Goal: Find specific page/section: Find specific page/section

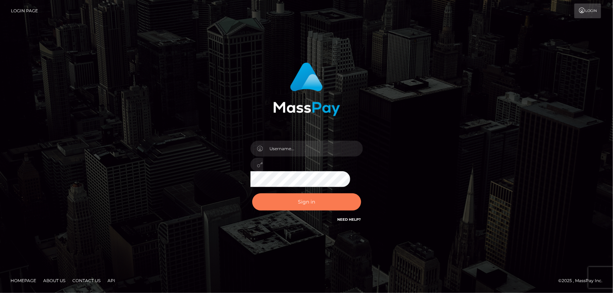
click at [291, 200] on button "Sign in" at bounding box center [306, 202] width 109 height 17
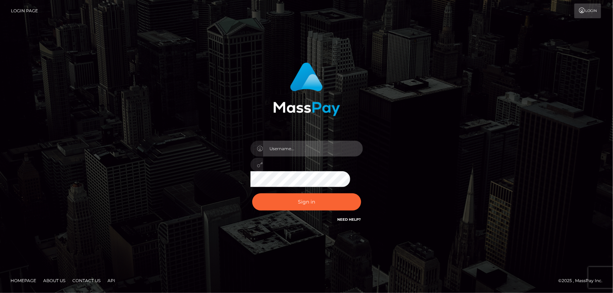
type input "[PERSON_NAME]"
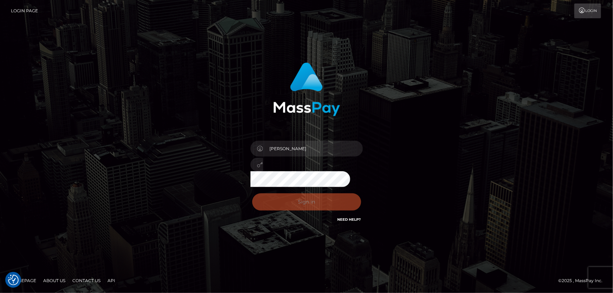
drag, startPoint x: 291, startPoint y: 200, endPoint x: 578, endPoint y: 2, distance: 348.7
click at [290, 200] on div "Sign in Need Help?" at bounding box center [306, 204] width 123 height 31
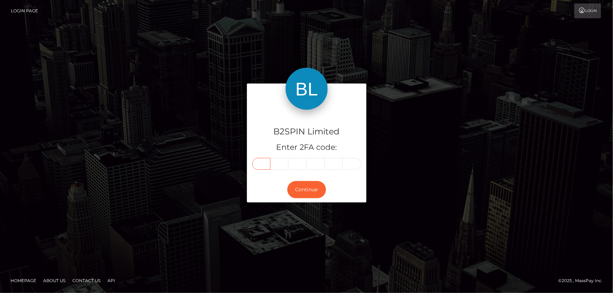
click at [262, 166] on input "text" at bounding box center [261, 164] width 18 height 12
type input "0"
type input "8"
type input "0"
type input "7"
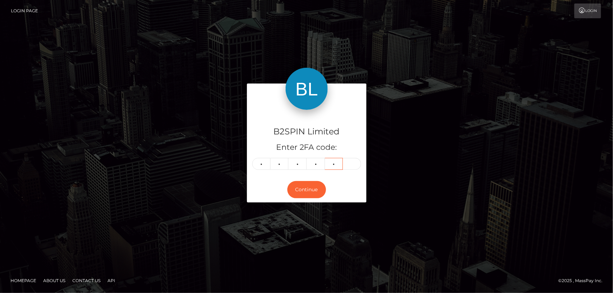
type input "6"
type input "9"
click at [306, 189] on button "Continue" at bounding box center [307, 189] width 39 height 17
click at [313, 191] on button "Continue" at bounding box center [307, 189] width 39 height 17
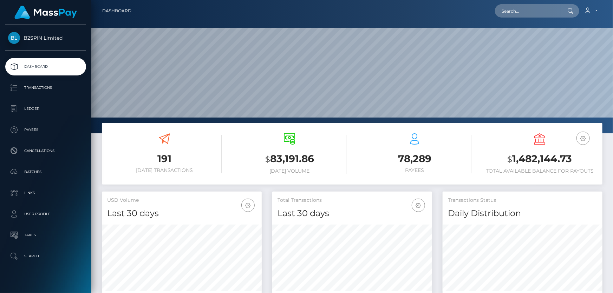
scroll to position [124, 160]
drag, startPoint x: 531, startPoint y: 8, endPoint x: 517, endPoint y: 13, distance: 15.3
click at [531, 8] on input "text" at bounding box center [528, 10] width 66 height 13
paste input "3305321"
click at [506, 12] on input "3305321" at bounding box center [528, 10] width 66 height 13
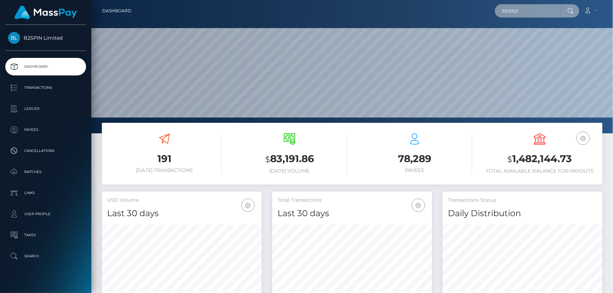
click at [506, 12] on input "3305321" at bounding box center [528, 10] width 66 height 13
paste input "4677"
click at [522, 11] on input "3304677" at bounding box center [528, 10] width 66 height 13
type input "3"
click at [519, 13] on input "text" at bounding box center [528, 10] width 66 height 13
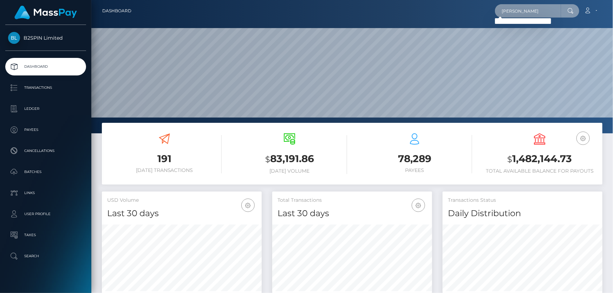
click at [534, 12] on input "Julio Aceves" at bounding box center [528, 10] width 66 height 13
drag, startPoint x: 493, startPoint y: 8, endPoint x: 482, endPoint y: 8, distance: 11.2
click at [482, 8] on div "Julio Aceves Loading... Loading... Account Edit Profile Logout" at bounding box center [369, 11] width 465 height 15
paste input "acevesjulio24@gmail.com"
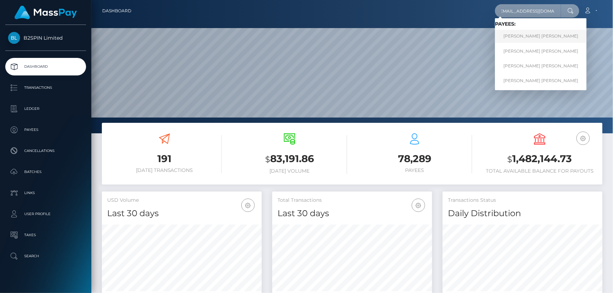
type input "acevesjulio24@gmail.com"
click at [513, 36] on link "JULIO CESAR JR ACEVES" at bounding box center [541, 36] width 92 height 13
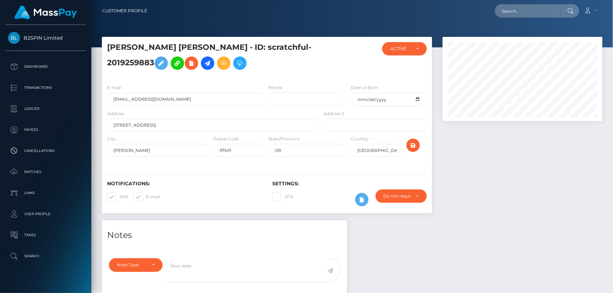
scroll to position [84, 160]
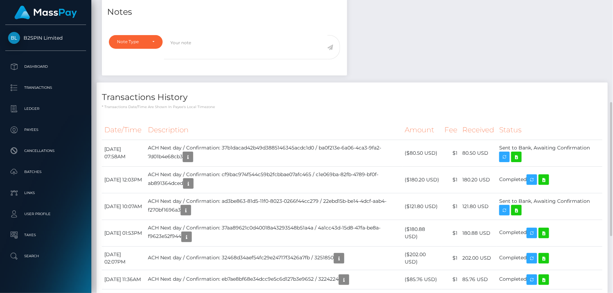
scroll to position [288, 0]
